Goal: Use online tool/utility: Utilize a website feature to perform a specific function

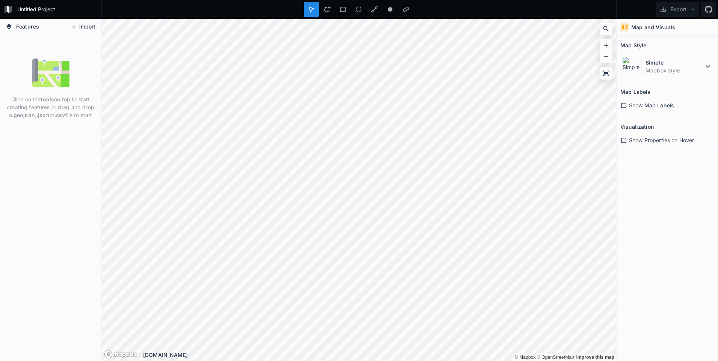
click at [93, 22] on button "Import" at bounding box center [83, 27] width 32 height 12
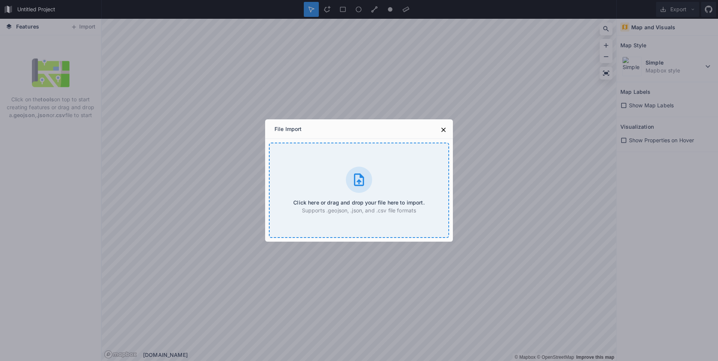
click at [362, 184] on icon at bounding box center [358, 179] width 15 height 15
click at [446, 133] on icon at bounding box center [443, 130] width 8 height 8
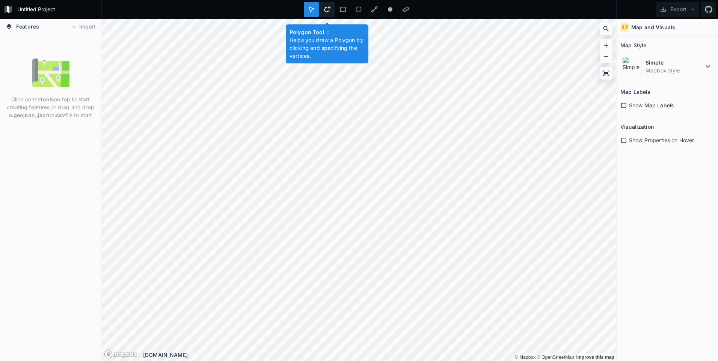
click at [327, 8] on icon at bounding box center [326, 9] width 7 height 7
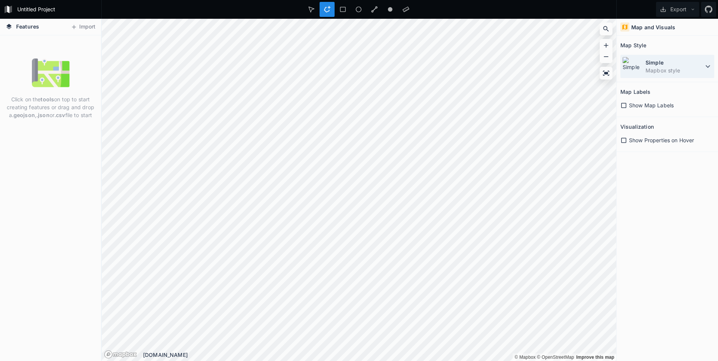
click at [683, 69] on dd "Mapbox style" at bounding box center [674, 70] width 58 height 8
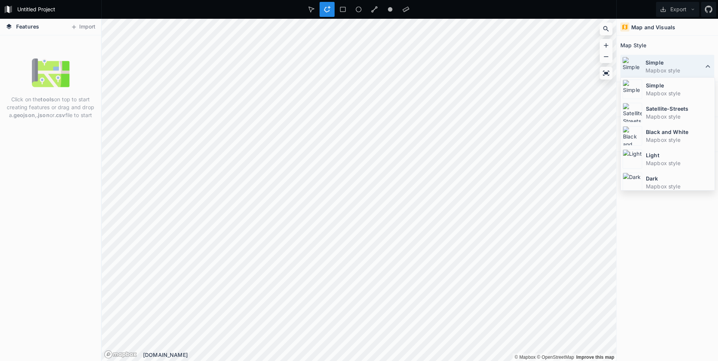
click at [683, 69] on dd "Mapbox style" at bounding box center [674, 70] width 58 height 8
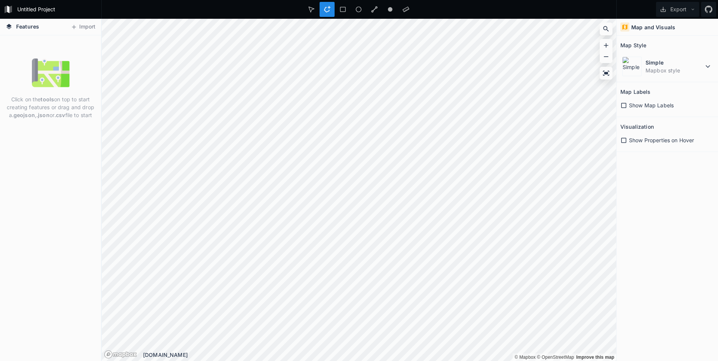
click at [37, 27] on span "Features" at bounding box center [27, 27] width 23 height 8
click at [21, 24] on span "Features" at bounding box center [27, 27] width 23 height 8
click at [48, 89] on img at bounding box center [51, 73] width 38 height 38
click at [90, 27] on button "Import" at bounding box center [83, 27] width 32 height 12
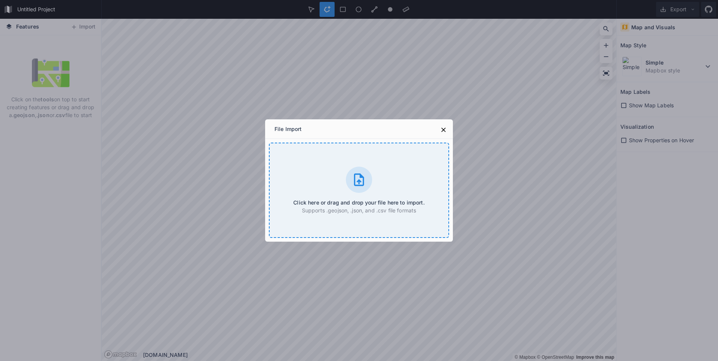
click at [379, 184] on div "Click here or drag and drop your file here to import. Supports .geojson, .json,…" at bounding box center [359, 190] width 180 height 95
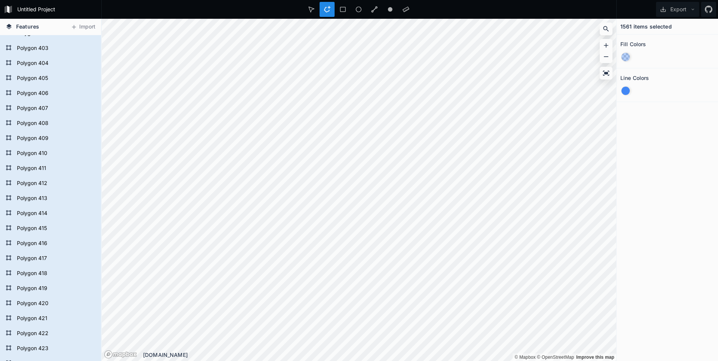
scroll to position [6490, 0]
click at [36, 118] on div "Polygon 438" at bounding box center [50, 112] width 101 height 15
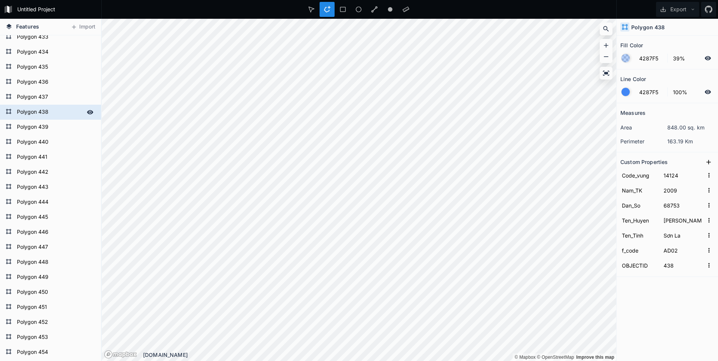
click at [87, 113] on icon at bounding box center [90, 112] width 6 height 4
click at [87, 113] on icon at bounding box center [90, 112] width 6 height 5
click at [87, 113] on icon at bounding box center [90, 112] width 6 height 4
click at [87, 113] on icon at bounding box center [90, 112] width 6 height 5
click at [58, 137] on form "Polygon 440" at bounding box center [50, 142] width 70 height 11
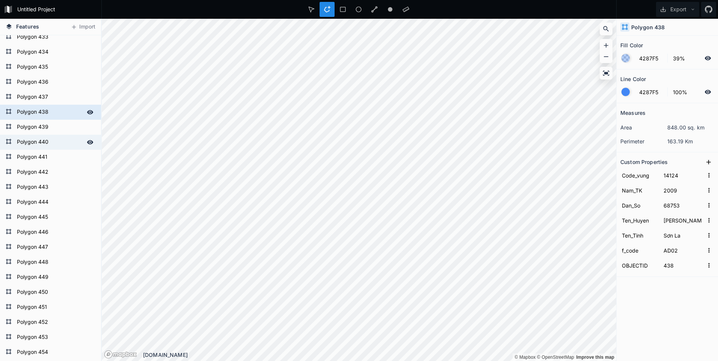
type input "33323"
type input "82637"
type input "Hung Yen"
type input "Hưng Yên"
type input "440"
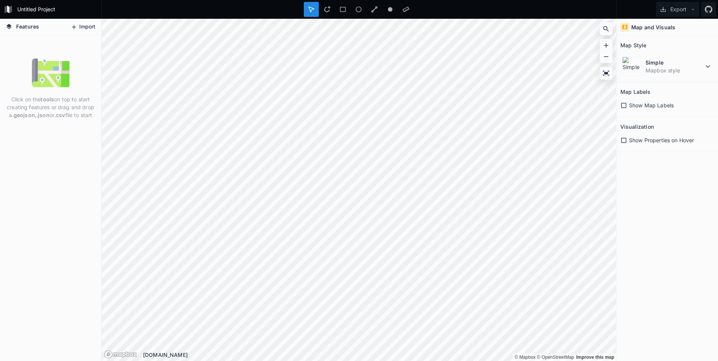
click at [80, 26] on button "Import" at bounding box center [83, 27] width 32 height 12
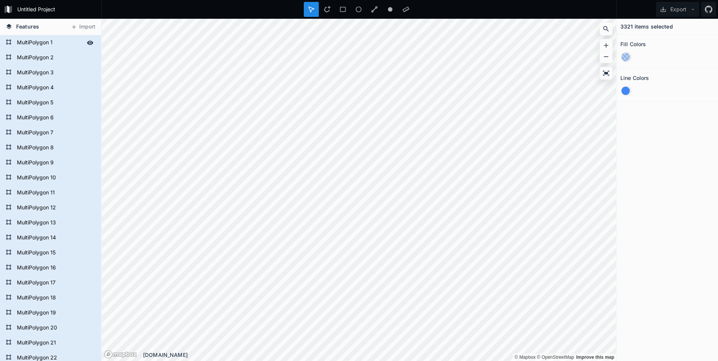
click at [41, 44] on form "MultiPolygon 1" at bounding box center [50, 42] width 70 height 11
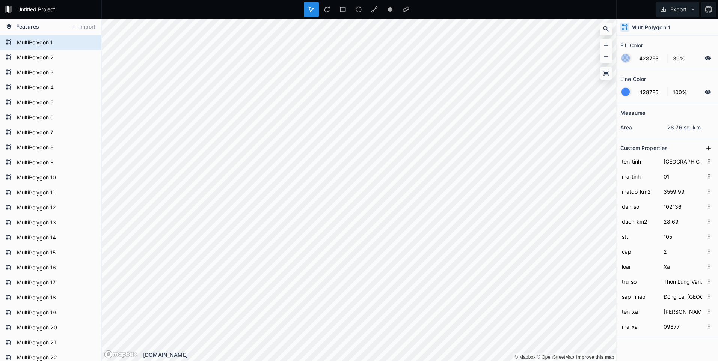
click at [694, 10] on icon at bounding box center [692, 9] width 5 height 5
click at [684, 107] on div "Measures" at bounding box center [667, 113] width 94 height 12
click at [705, 162] on icon "button" at bounding box center [708, 161] width 7 height 7
click at [668, 140] on section "Custom Properties ten_tinh Hà Nội Copy Value Delete ma_tinh 01 matdo_km2 3559.9…" at bounding box center [666, 238] width 101 height 200
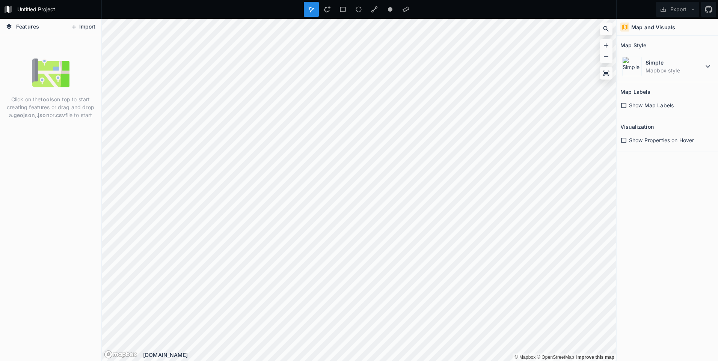
click at [82, 28] on button "Import" at bounding box center [83, 27] width 32 height 12
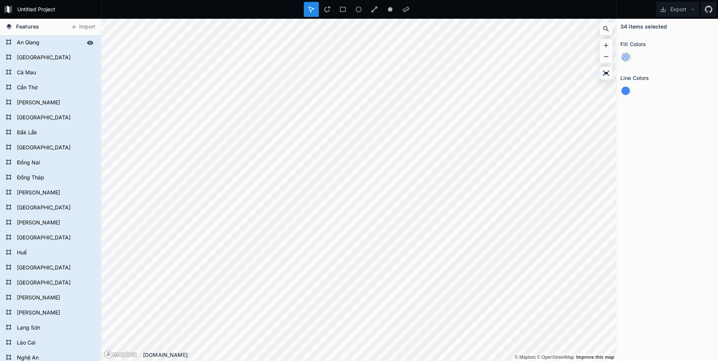
click at [30, 42] on form "An Giang" at bounding box center [50, 42] width 70 height 11
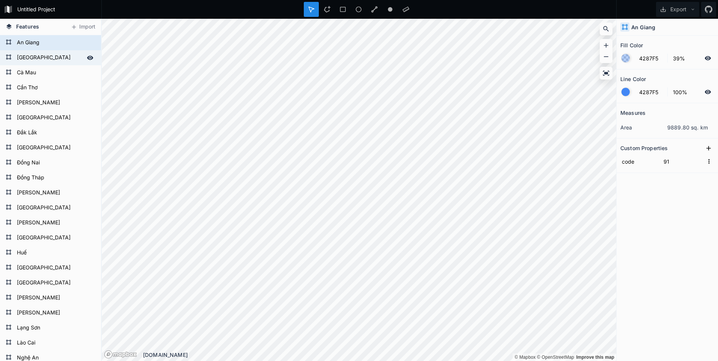
click at [35, 54] on form "[GEOGRAPHIC_DATA]" at bounding box center [50, 57] width 70 height 11
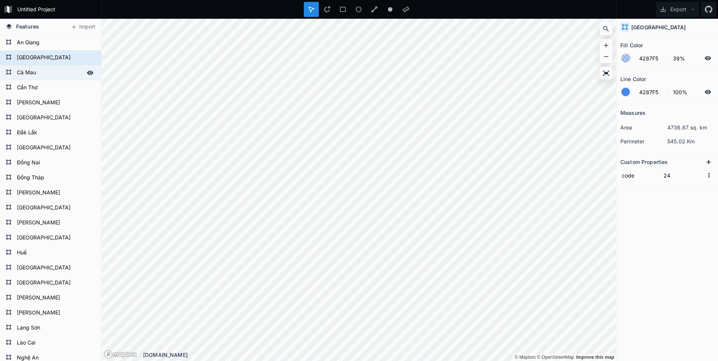
click at [36, 65] on div "[GEOGRAPHIC_DATA]" at bounding box center [50, 57] width 101 height 15
click at [34, 78] on form "Cà Mau" at bounding box center [50, 72] width 70 height 11
type input "96"
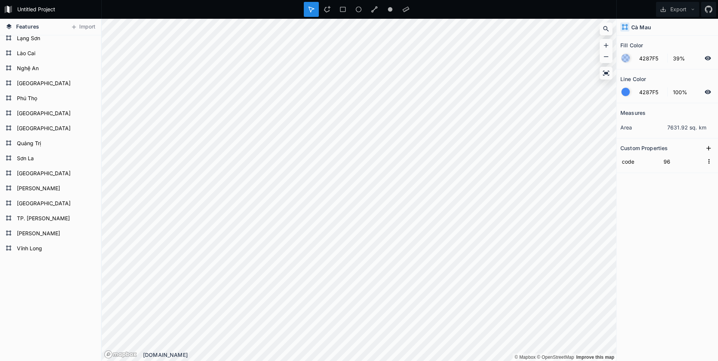
scroll to position [297, 0]
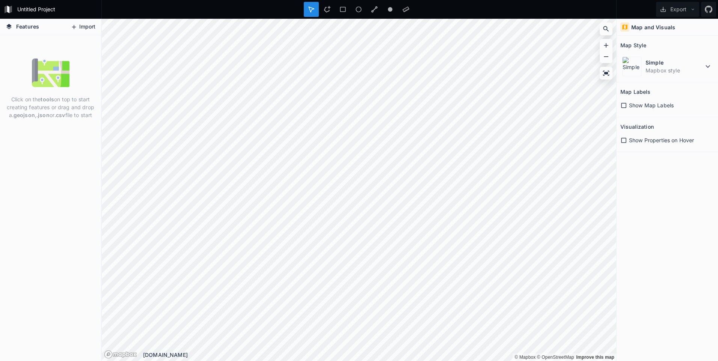
click at [78, 28] on button "Import" at bounding box center [83, 27] width 32 height 12
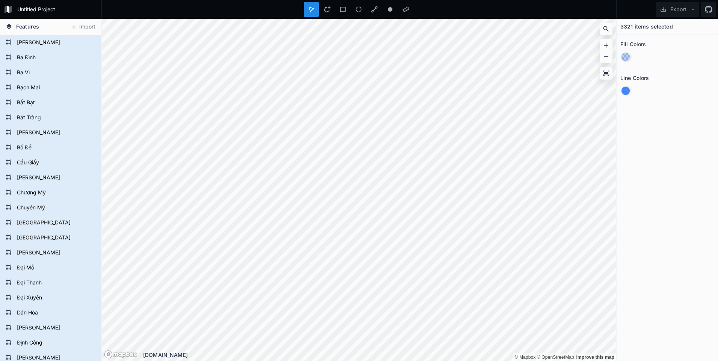
click at [27, 53] on form "Ba Đình" at bounding box center [50, 57] width 70 height 11
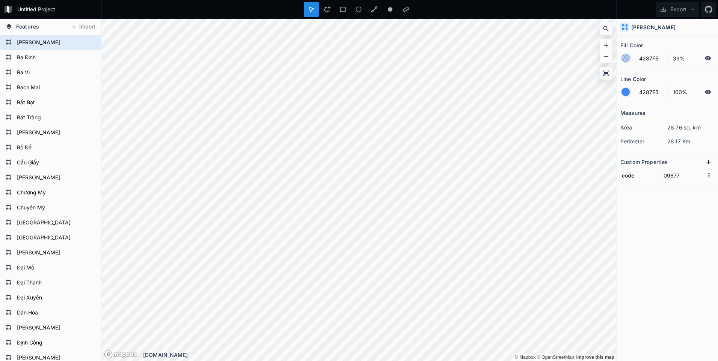
click at [34, 47] on form "[PERSON_NAME]" at bounding box center [55, 42] width 81 height 11
click at [34, 86] on form "Bạch Mai" at bounding box center [55, 87] width 81 height 11
click at [31, 60] on form "Ba Đình" at bounding box center [55, 57] width 81 height 11
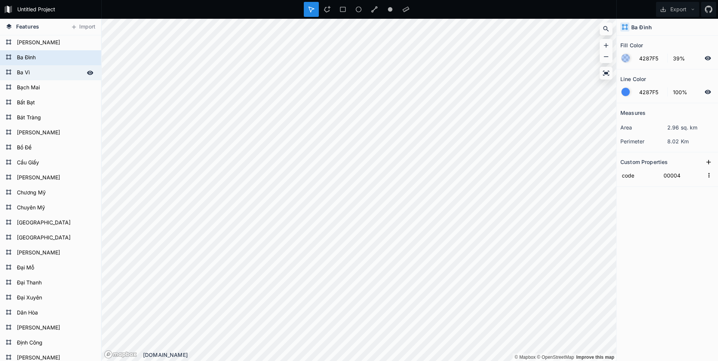
click at [33, 70] on form "Ba Vì" at bounding box center [50, 72] width 70 height 11
click at [33, 58] on form "Ba Đình" at bounding box center [50, 57] width 70 height 11
click at [38, 42] on form "[PERSON_NAME]" at bounding box center [50, 42] width 70 height 11
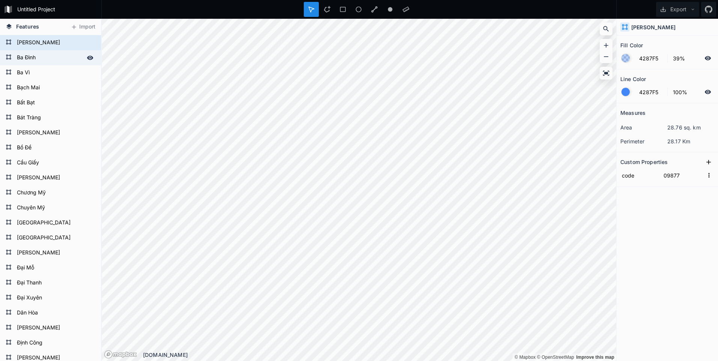
click at [41, 58] on form "Ba Đình" at bounding box center [50, 57] width 70 height 11
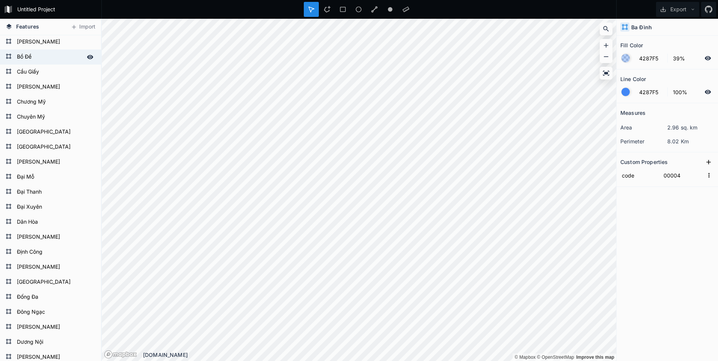
scroll to position [150, 0]
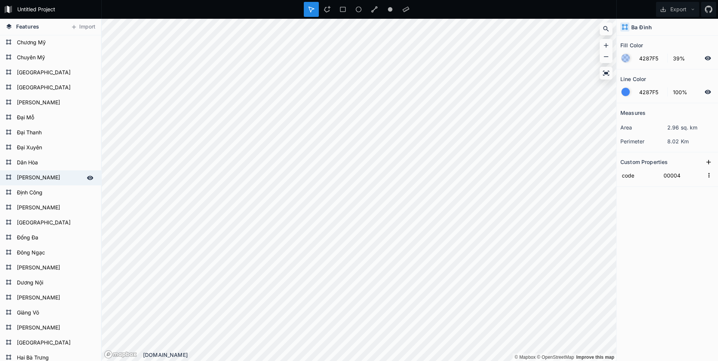
click at [51, 182] on form "[PERSON_NAME]" at bounding box center [50, 177] width 70 height 11
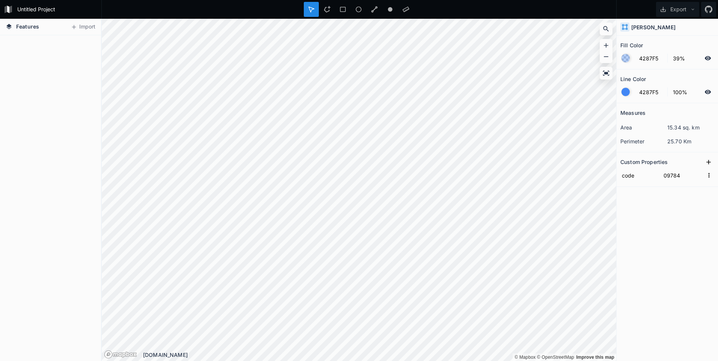
scroll to position [49637, 0]
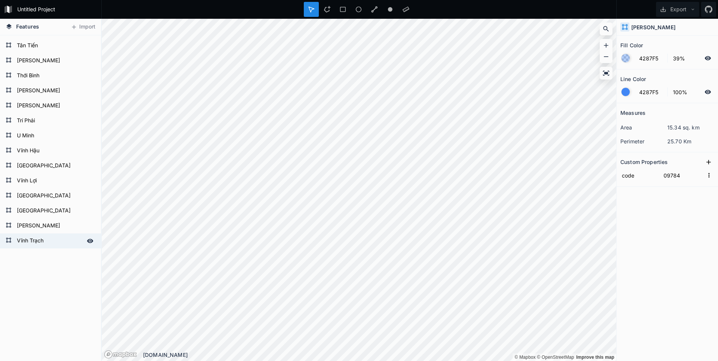
click at [47, 242] on form "Vĩnh Trạch" at bounding box center [50, 240] width 70 height 11
type input "31834"
